Goal: Information Seeking & Learning: Find specific fact

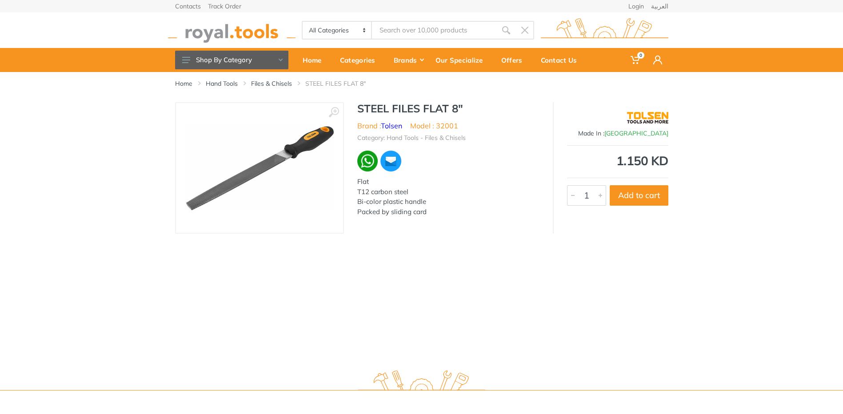
click at [404, 32] on input "Site search" at bounding box center [434, 30] width 124 height 19
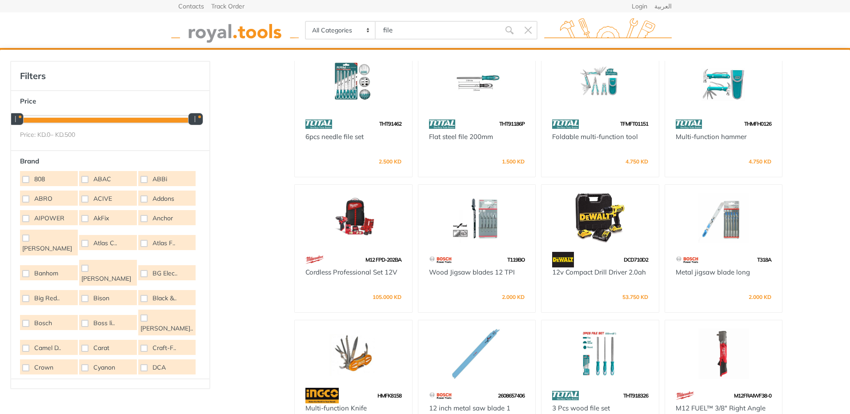
scroll to position [890, 0]
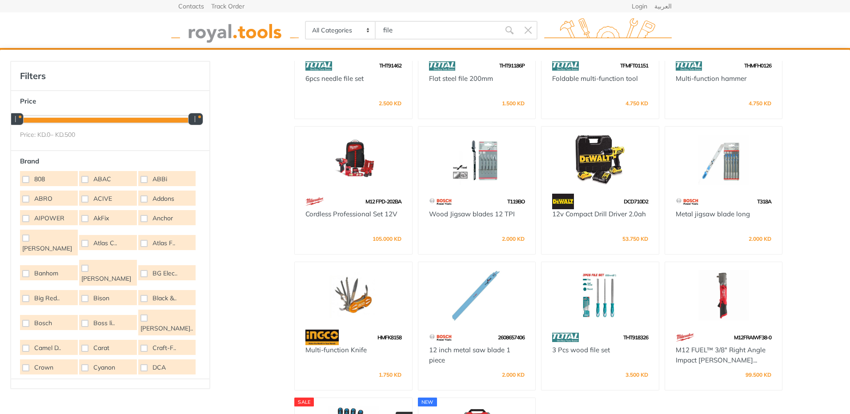
drag, startPoint x: 405, startPoint y: 32, endPoint x: 377, endPoint y: 32, distance: 28.5
click at [377, 32] on input "file" at bounding box center [438, 30] width 124 height 19
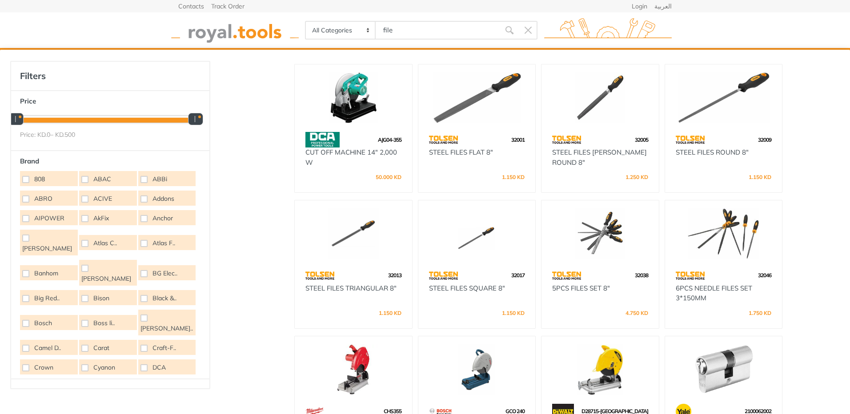
scroll to position [0, 0]
type input "file"
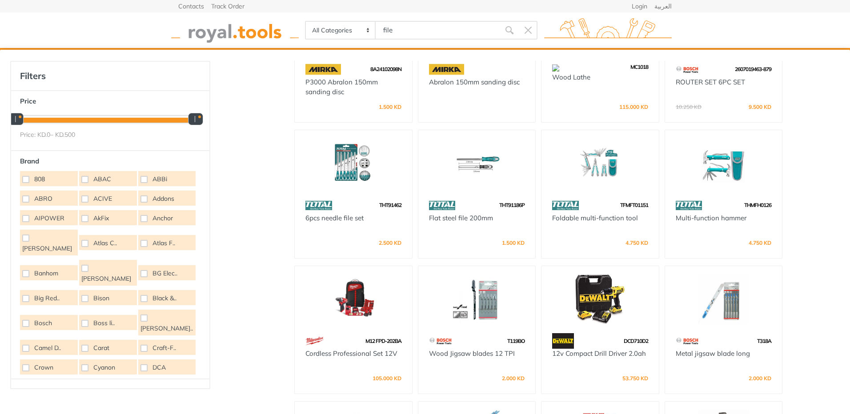
scroll to position [756, 0]
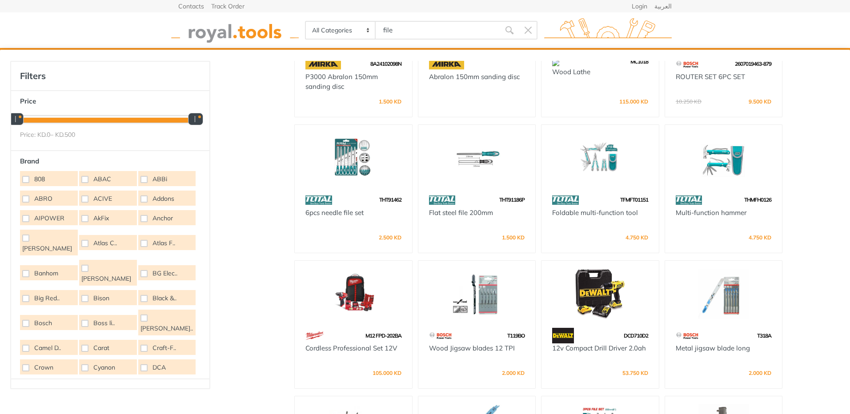
click at [595, 168] on img at bounding box center [599, 158] width 101 height 51
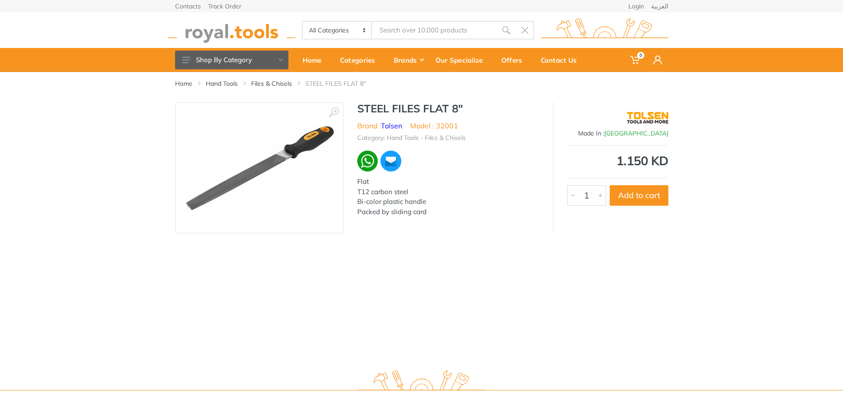
drag, startPoint x: 416, startPoint y: 27, endPoint x: 416, endPoint y: 32, distance: 4.9
click at [416, 30] on input "Site search" at bounding box center [434, 30] width 124 height 19
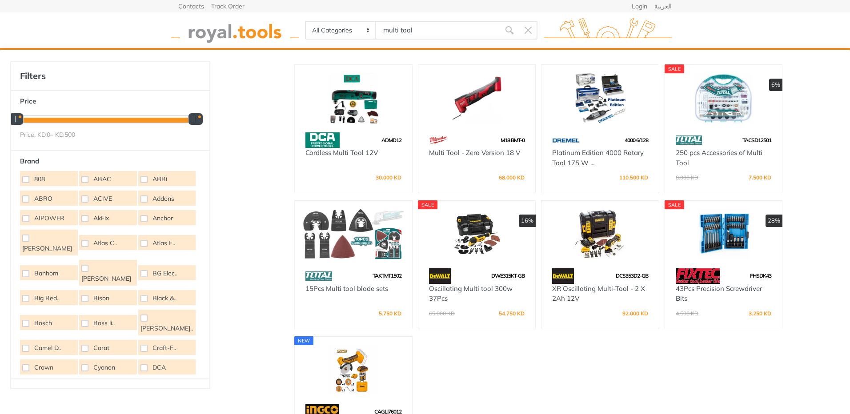
drag, startPoint x: 430, startPoint y: 26, endPoint x: 319, endPoint y: 26, distance: 111.1
click at [319, 26] on div "All Categories Power tools Cordless Tools Hand Tools Power Tools Accessories Ga…" at bounding box center [421, 30] width 232 height 19
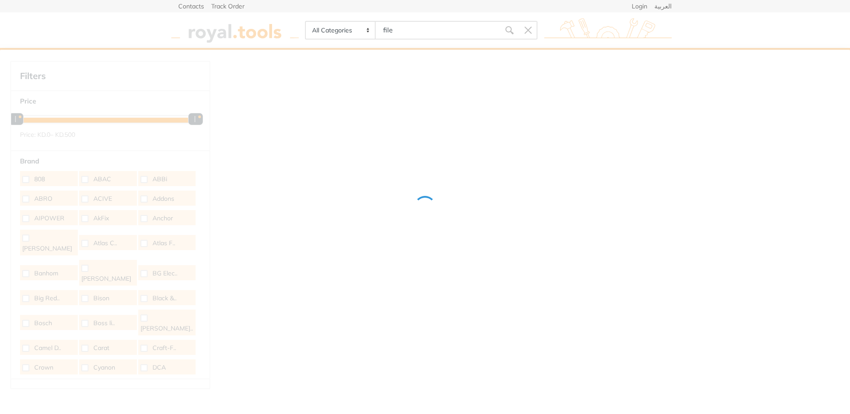
type input "file"
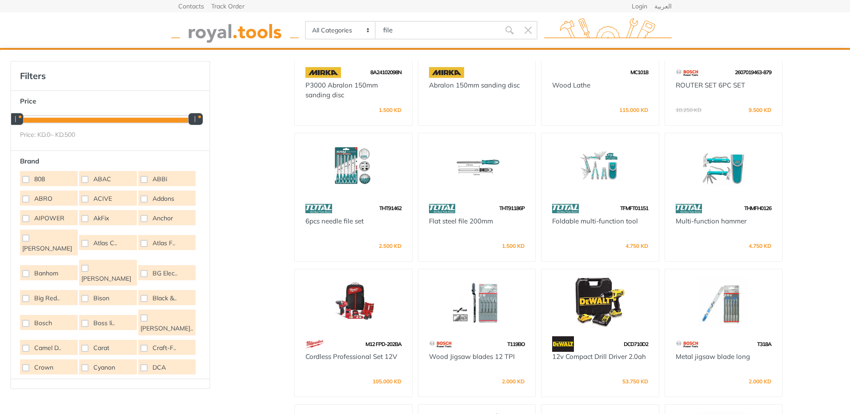
scroll to position [756, 0]
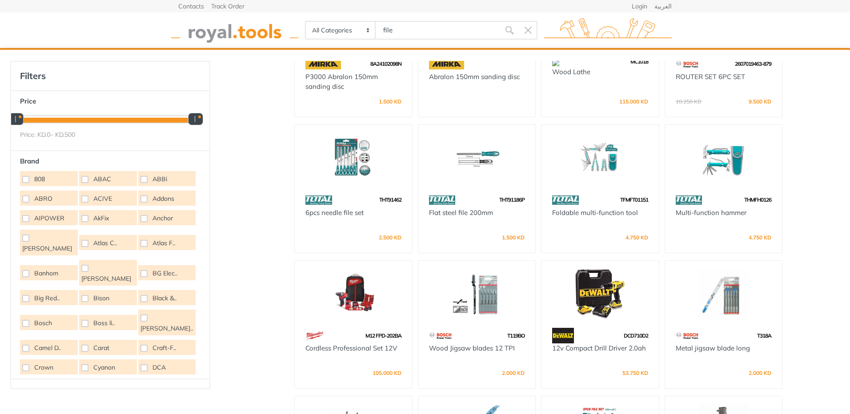
click at [601, 157] on img at bounding box center [599, 158] width 101 height 51
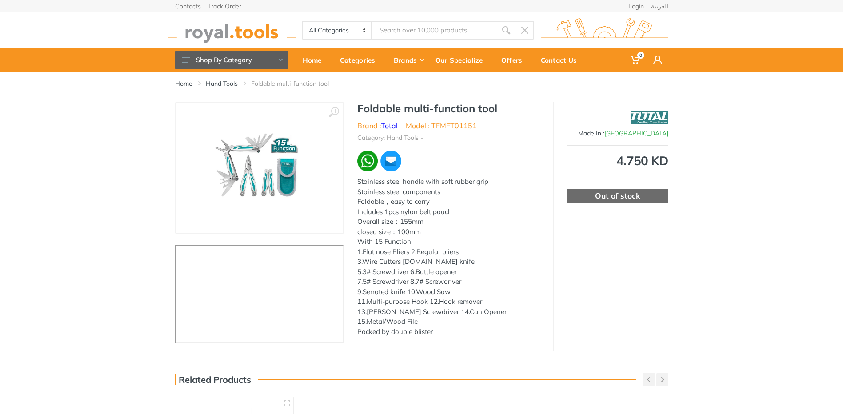
click at [260, 177] on img at bounding box center [259, 168] width 116 height 112
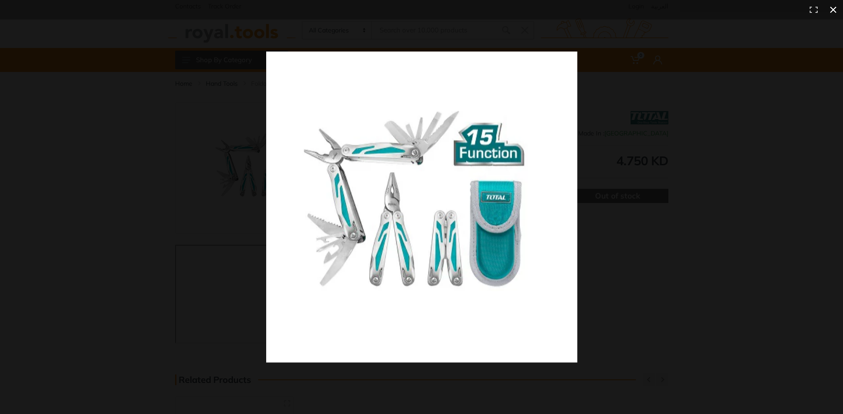
click at [155, 174] on div at bounding box center [421, 207] width 843 height 414
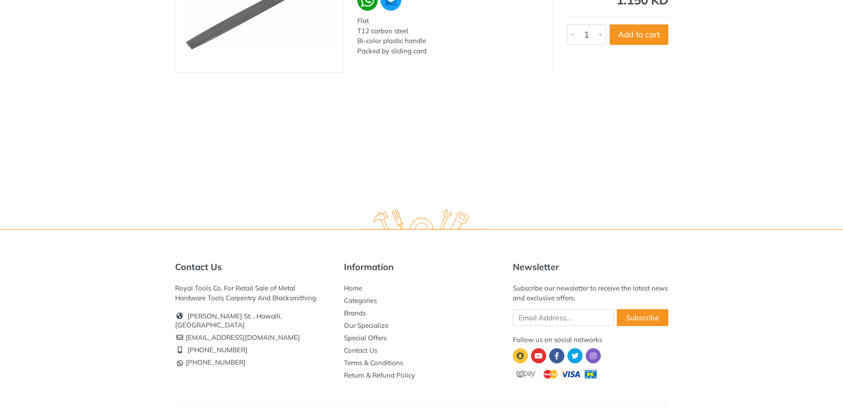
scroll to position [176, 0]
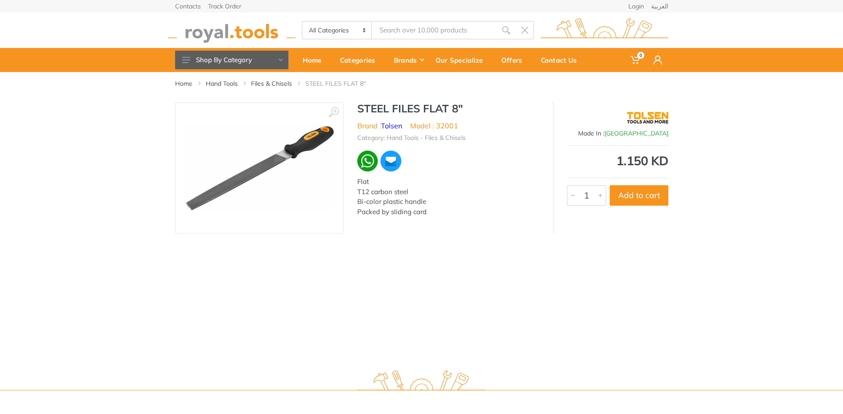
click at [401, 29] on input "Site search" at bounding box center [434, 30] width 124 height 19
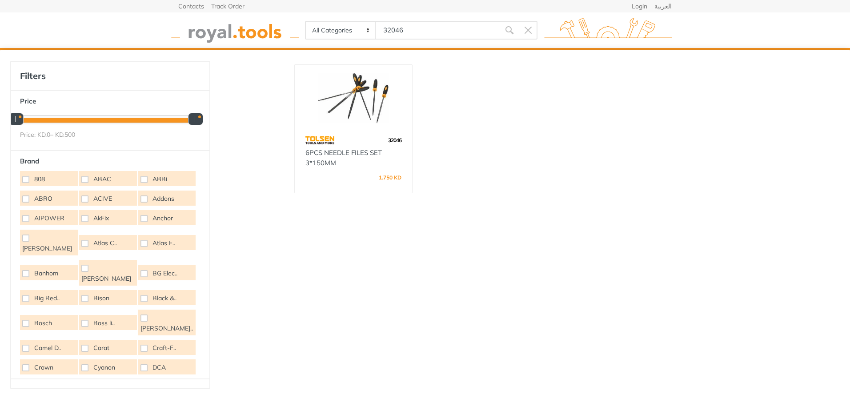
drag, startPoint x: 426, startPoint y: 32, endPoint x: 340, endPoint y: 18, distance: 87.4
click at [340, 18] on div "All Categories Power tools Cordless Tools Hand Tools Power Tools Accessories Sa…" at bounding box center [425, 30] width 507 height 36
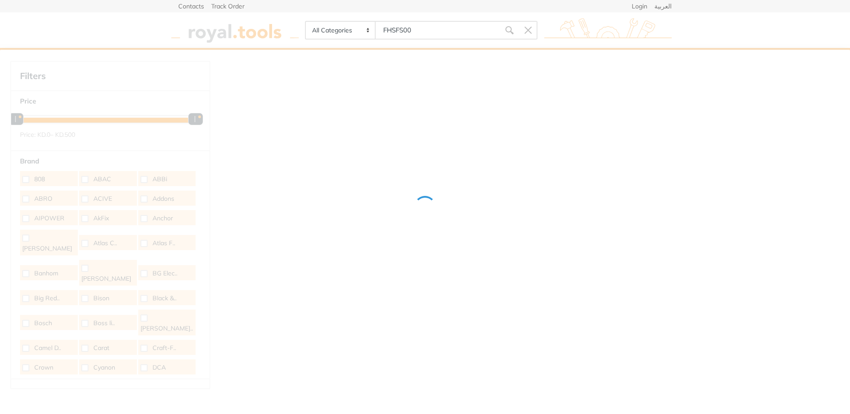
type input "FHSFS005"
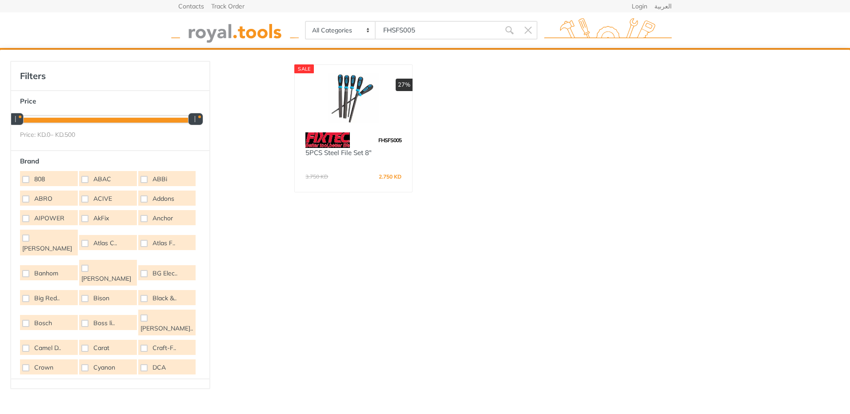
click at [369, 29] on div "All Categories Power tools Cordless Tools Hand Tools Power Tools Accessories Ga…" at bounding box center [421, 30] width 232 height 19
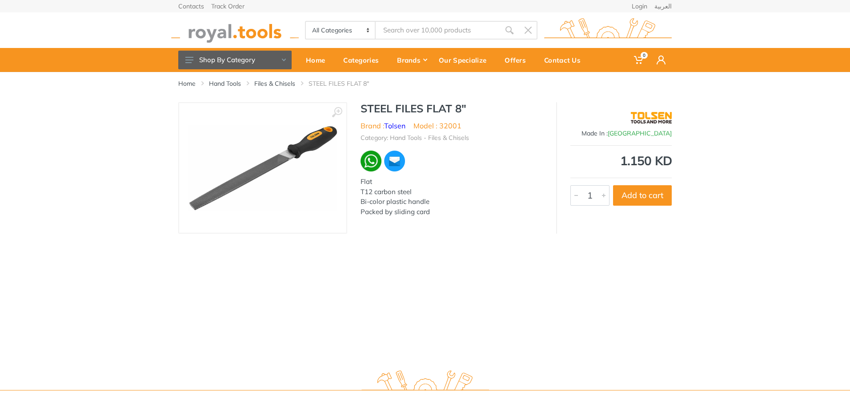
click at [432, 30] on input "Site search" at bounding box center [438, 30] width 124 height 19
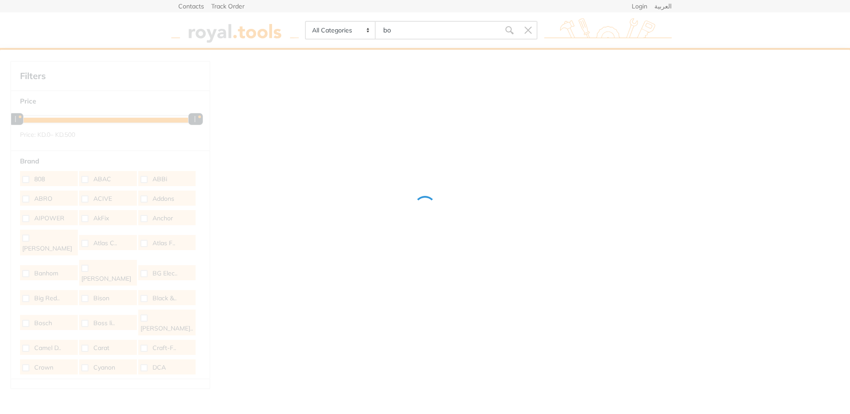
type input "b"
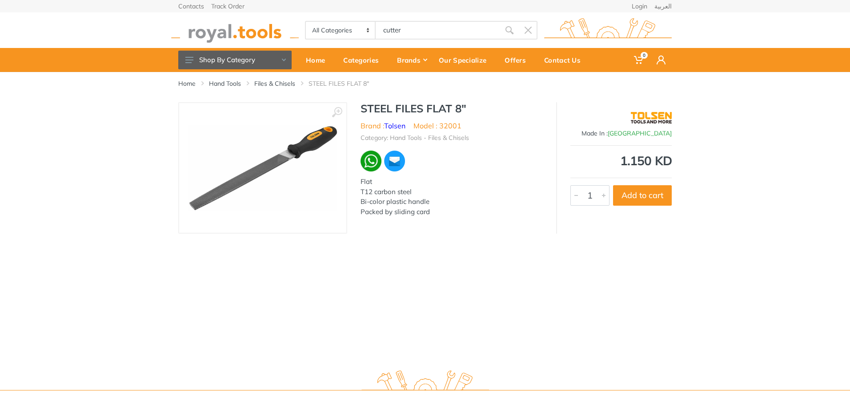
type input "cutter"
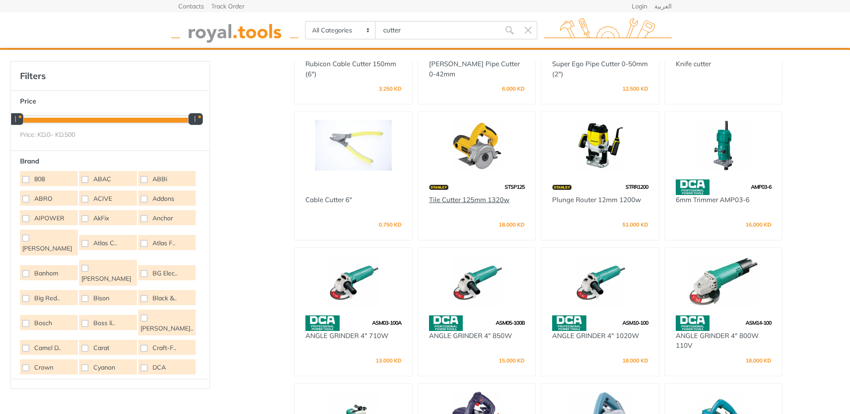
scroll to position [133, 0]
